Goal: Navigation & Orientation: Find specific page/section

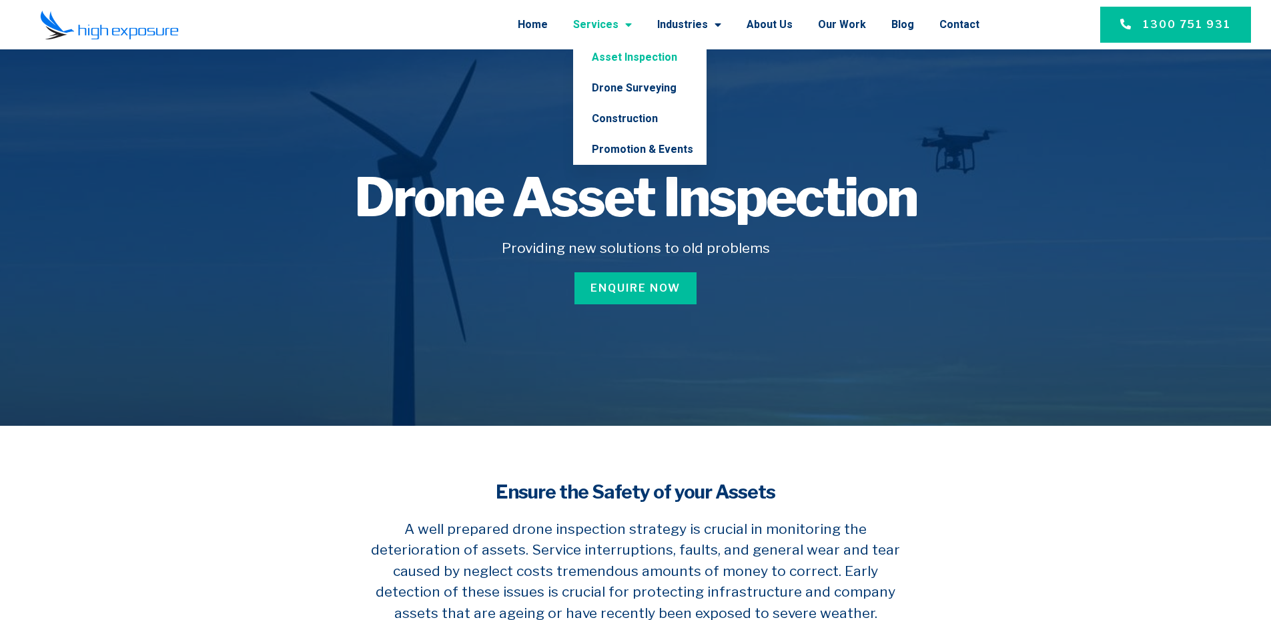
click at [602, 25] on link "Services" at bounding box center [602, 24] width 59 height 35
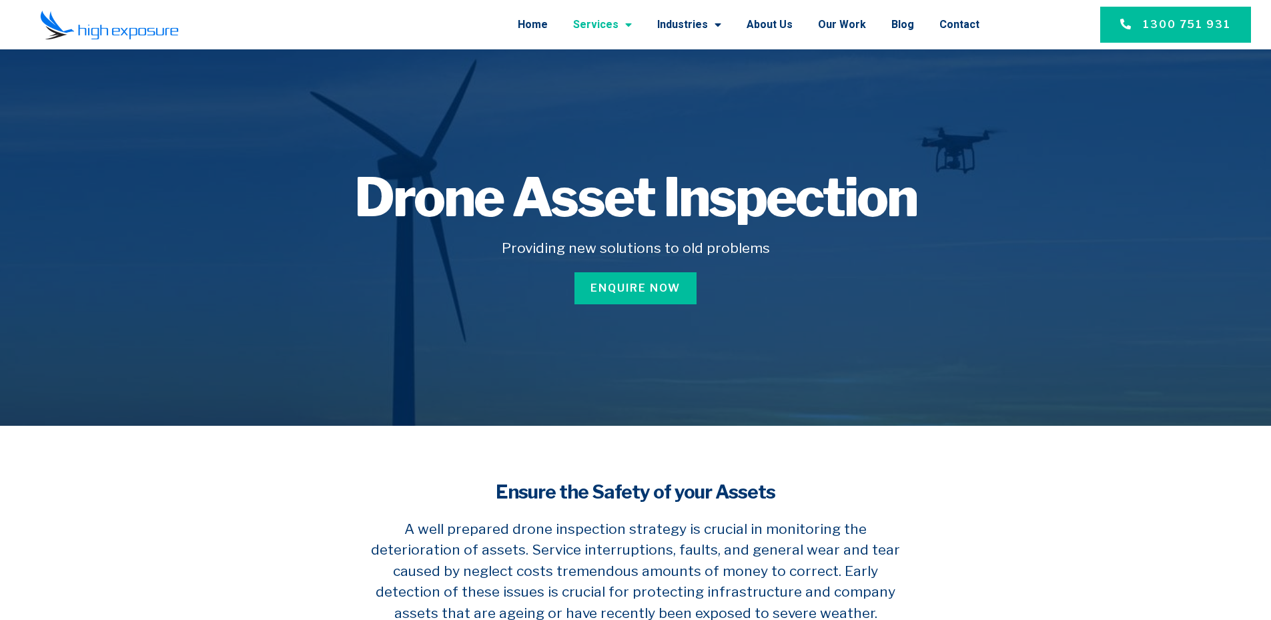
click at [632, 23] on span "Menu" at bounding box center [624, 25] width 13 height 24
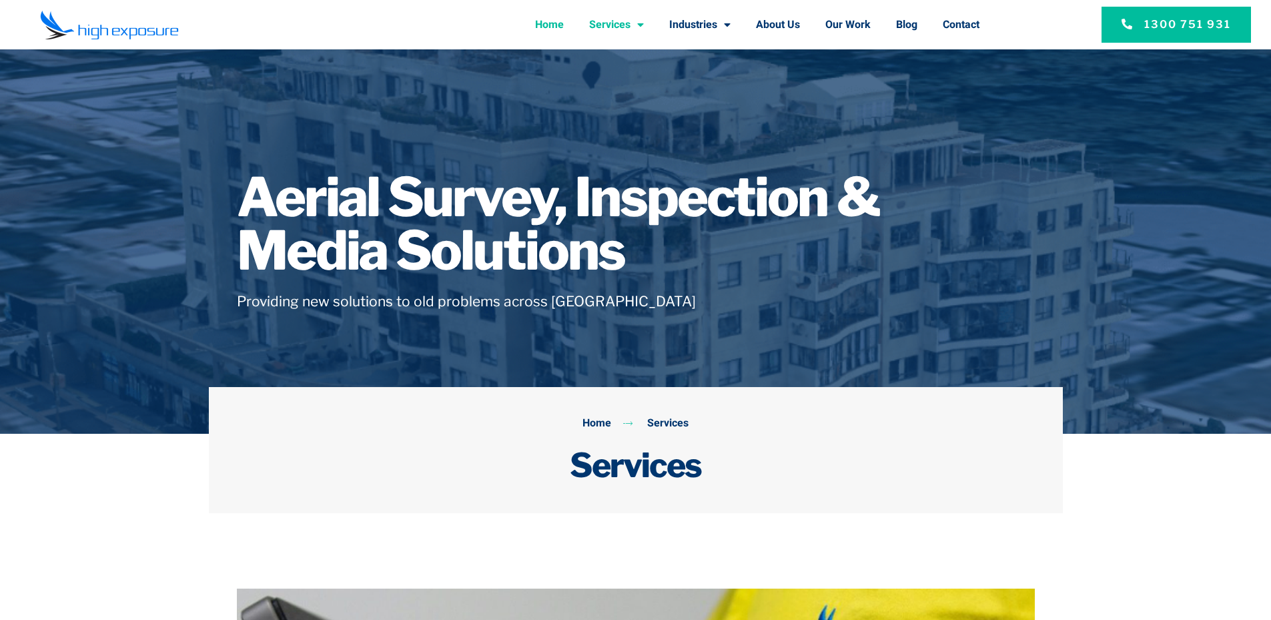
click at [542, 25] on link "Home" at bounding box center [549, 24] width 29 height 35
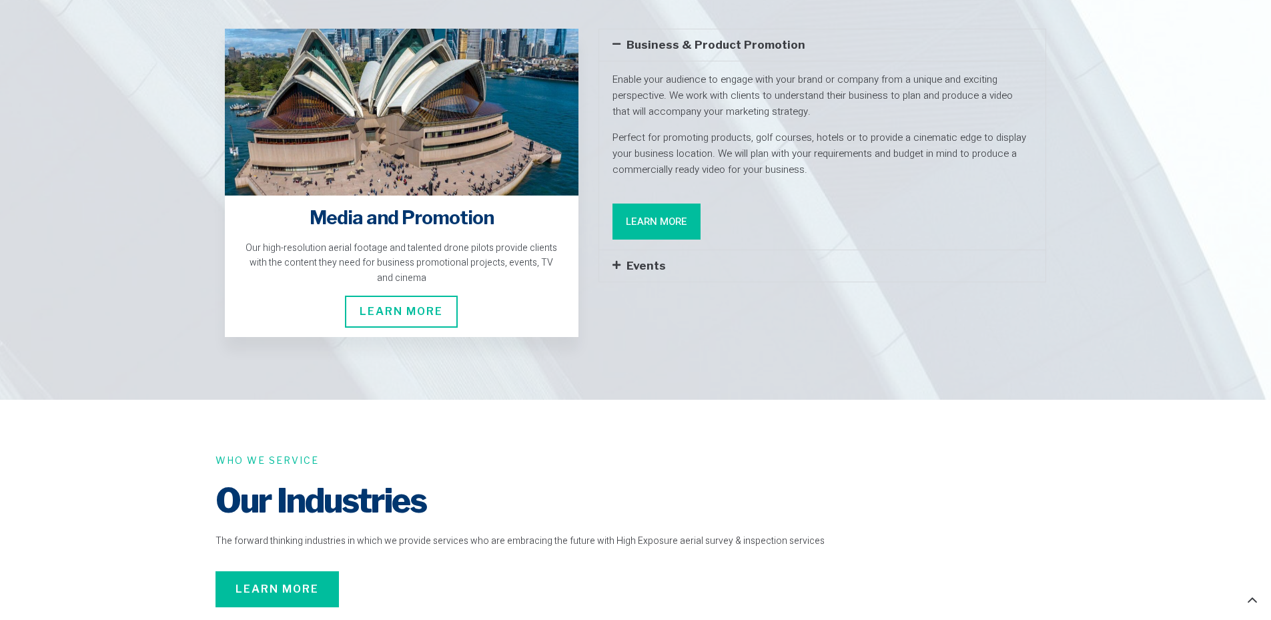
scroll to position [3557, 0]
